Goal: Task Accomplishment & Management: Complete application form

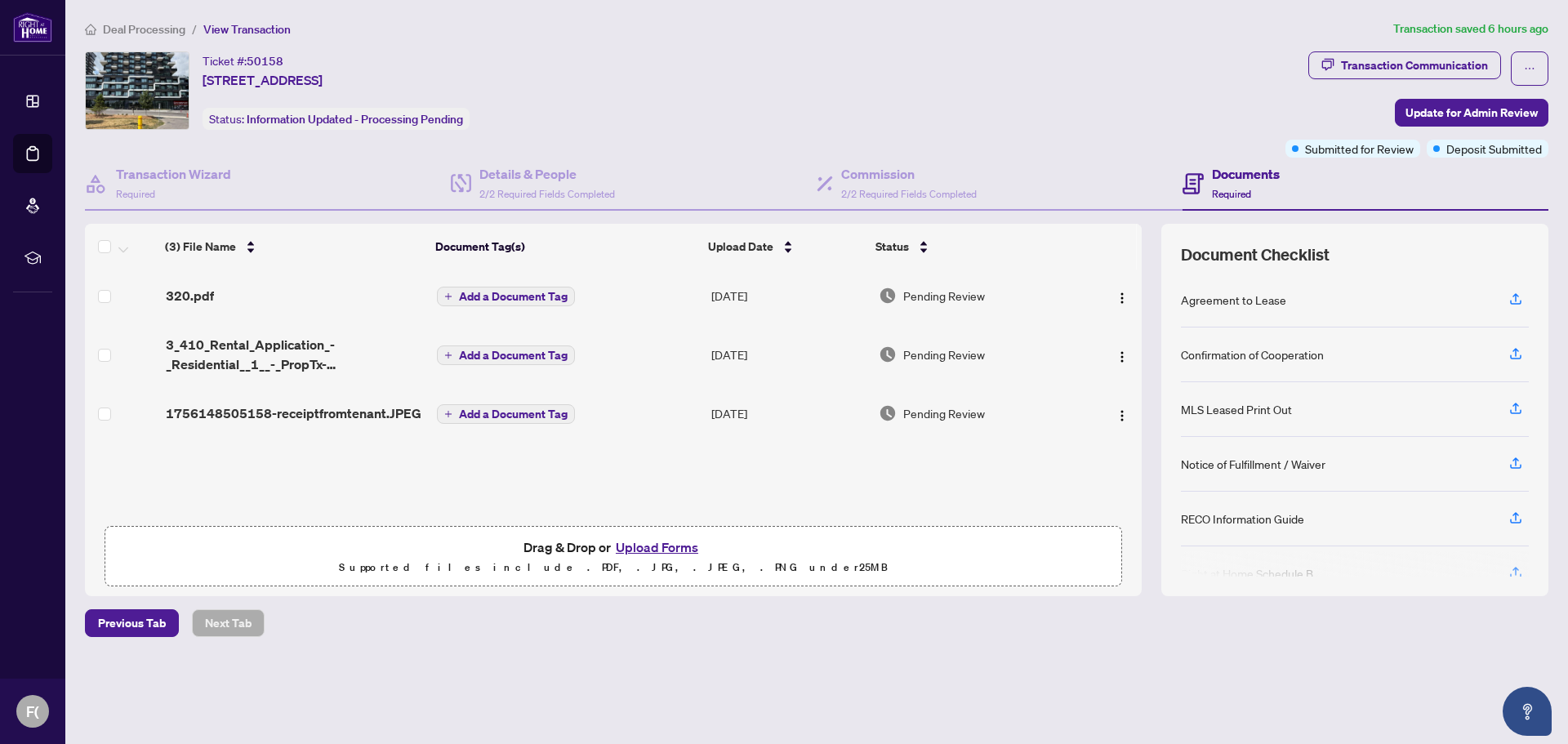
click at [659, 548] on button "Upload Forms" at bounding box center [657, 548] width 92 height 21
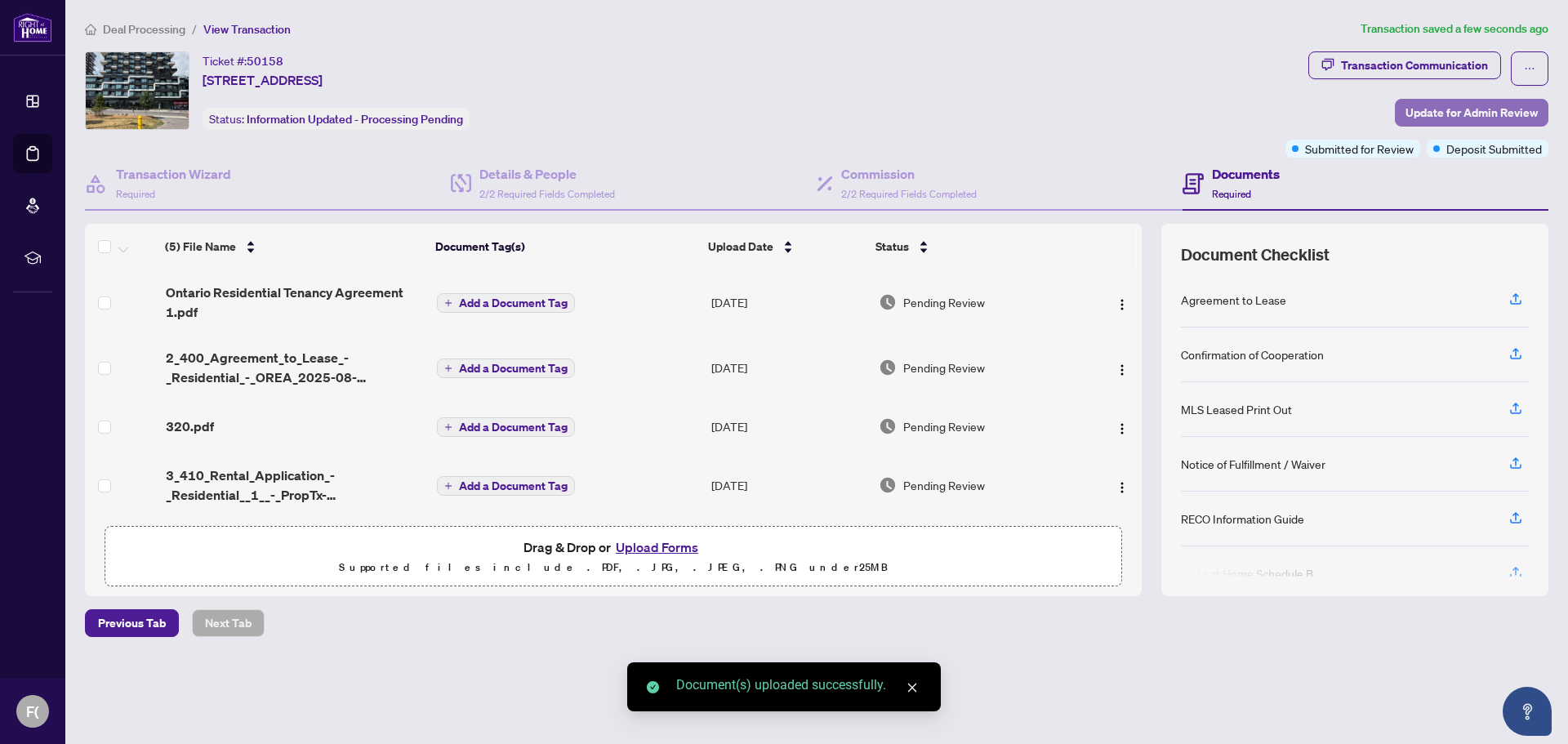
click at [1423, 113] on span "Update for Admin Review" at bounding box center [1472, 112] width 132 height 26
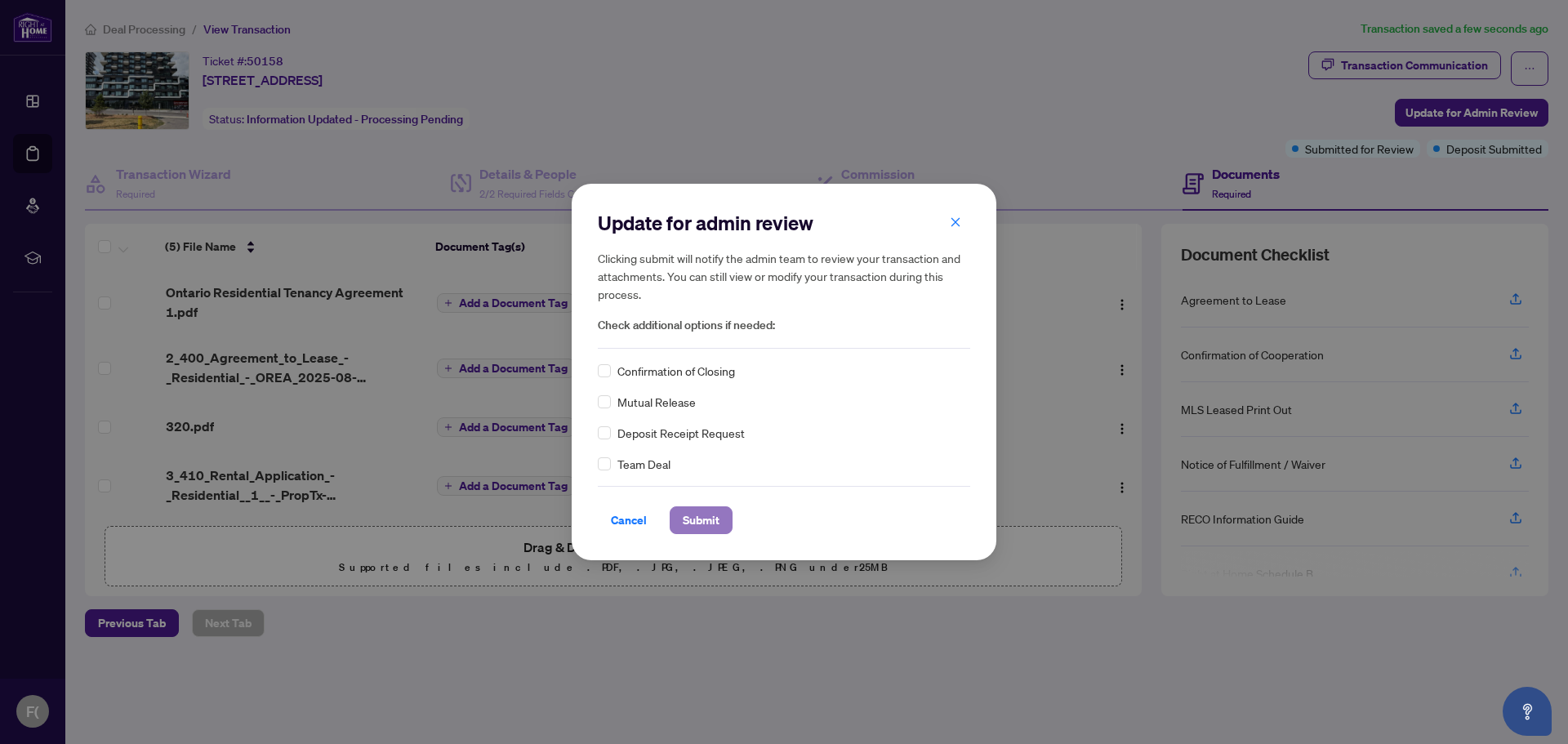
click at [695, 521] on span "Submit" at bounding box center [701, 519] width 37 height 26
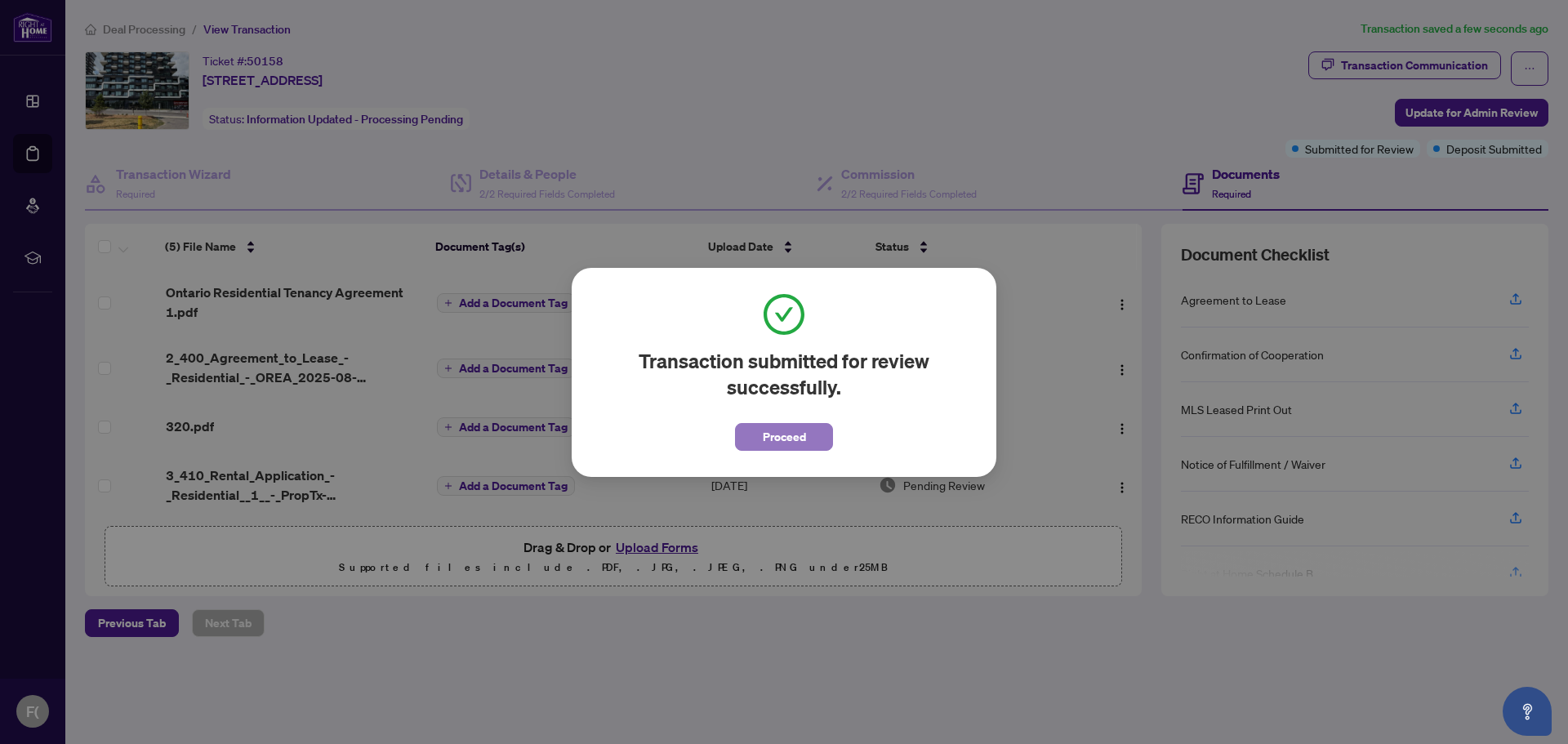
click at [794, 443] on span "Proceed" at bounding box center [784, 437] width 44 height 26
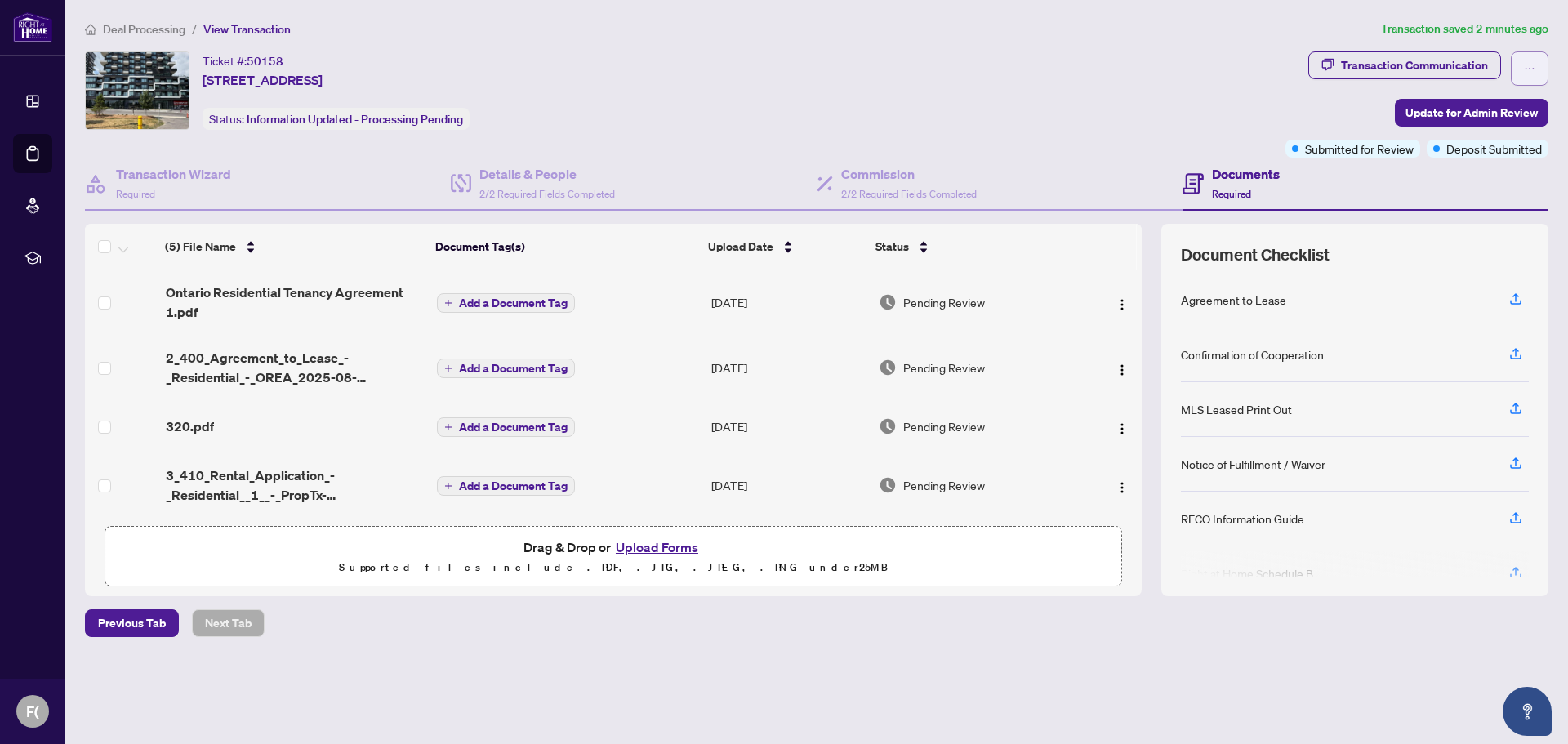
click at [1536, 65] on button "button" at bounding box center [1529, 68] width 38 height 34
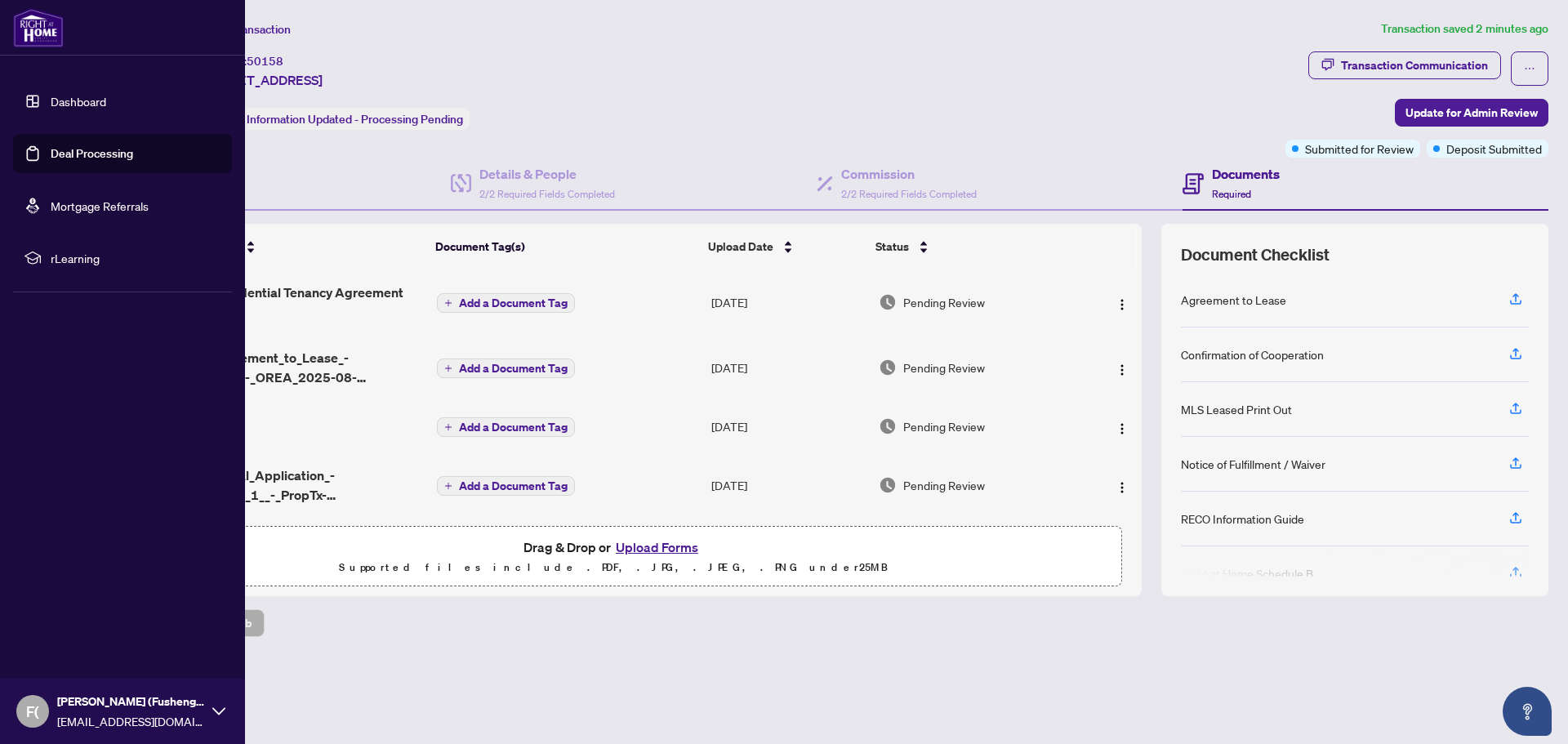
click at [213, 716] on icon at bounding box center [218, 711] width 13 height 13
click at [64, 615] on span "Logout" at bounding box center [66, 614] width 37 height 26
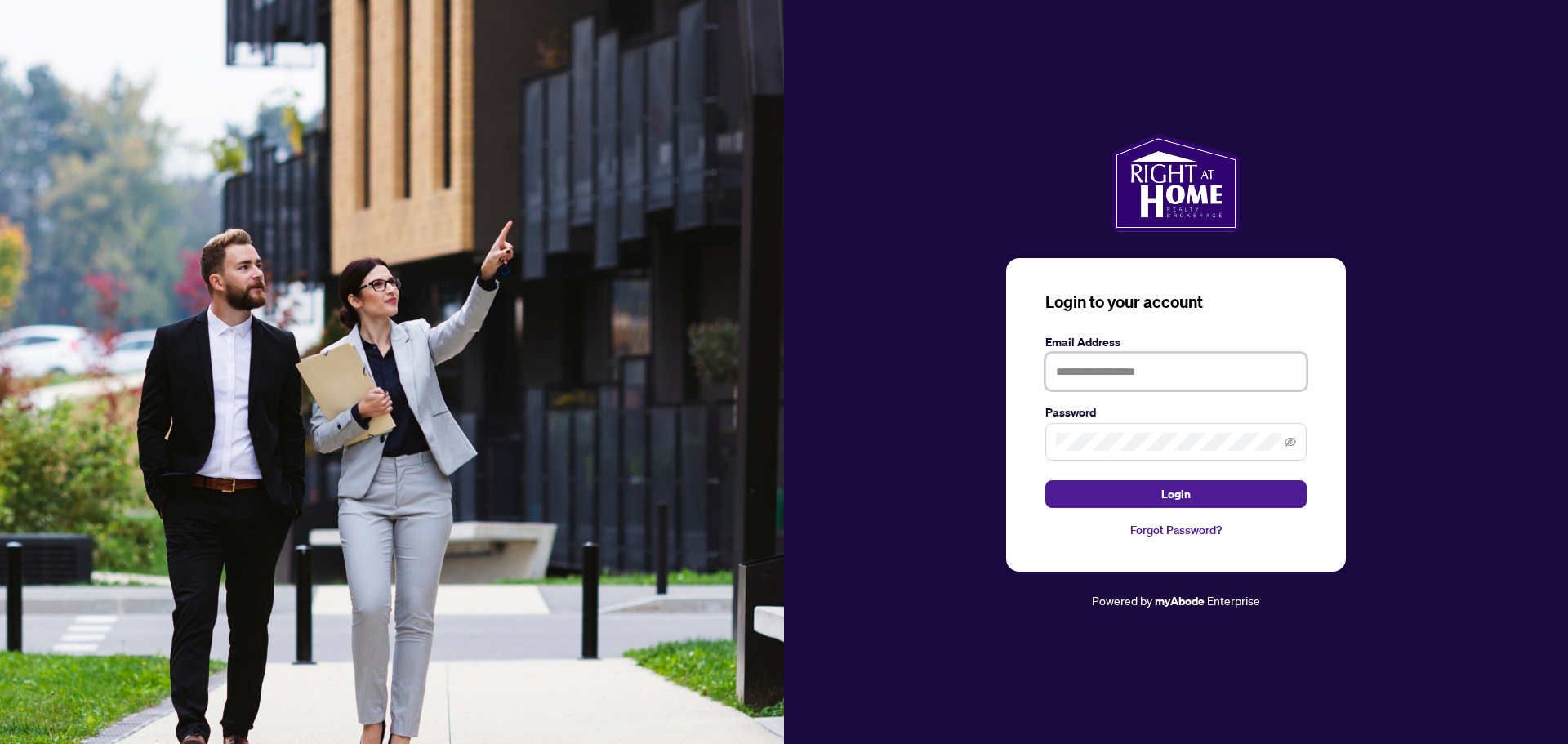
type input "**********"
